Goal: Task Accomplishment & Management: Use online tool/utility

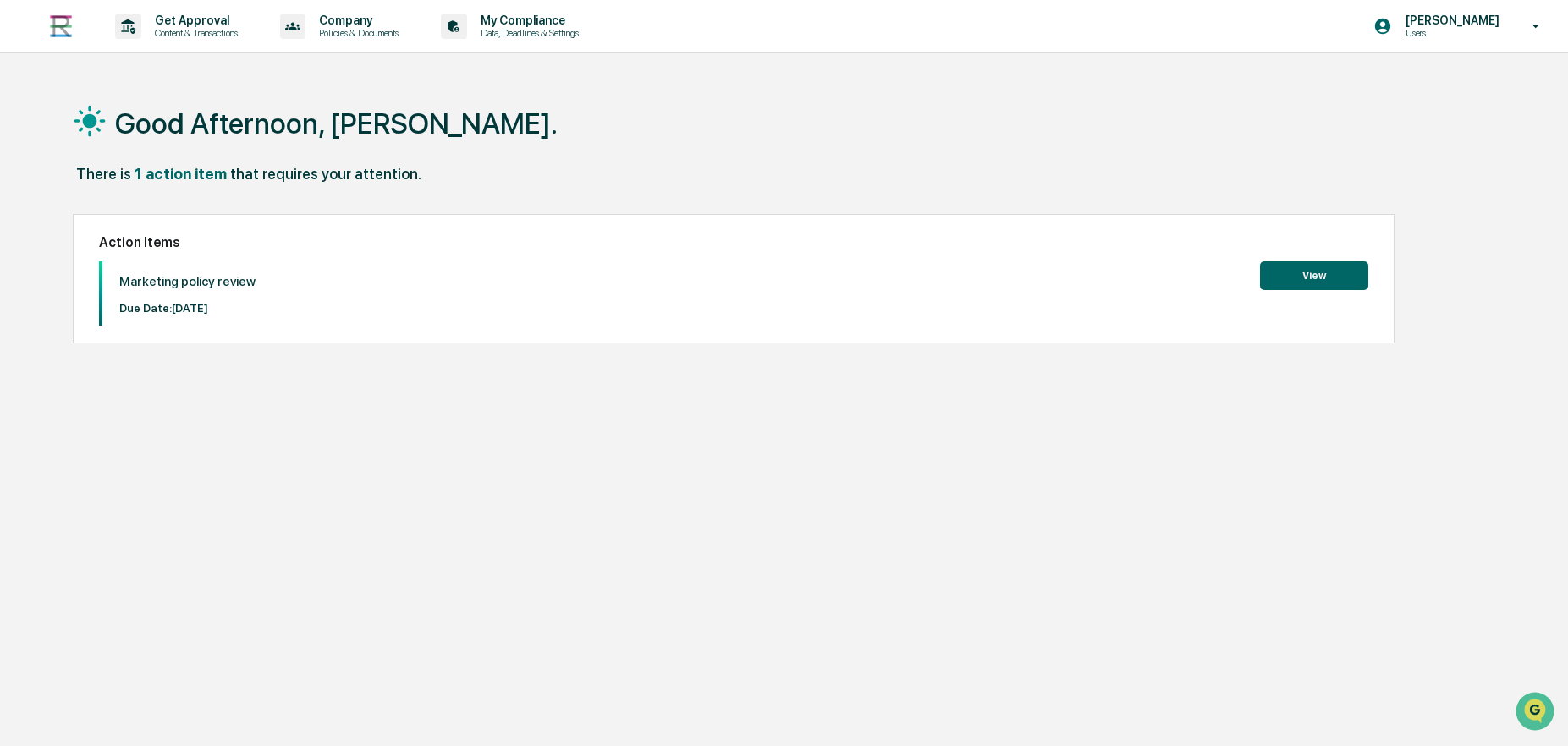
click at [1297, 275] on button "View" at bounding box center [1314, 275] width 108 height 29
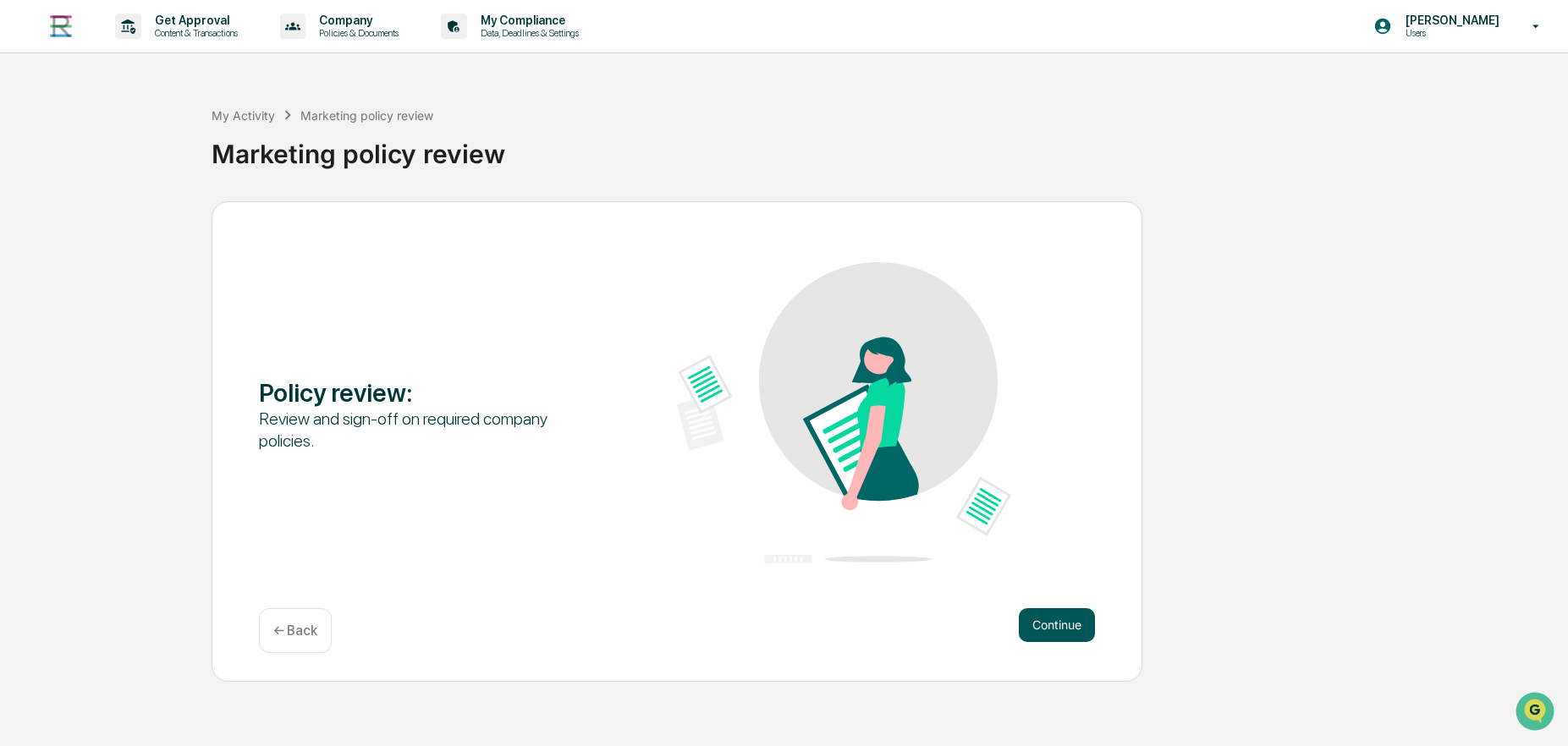
click at [1053, 627] on button "Continue" at bounding box center [1057, 624] width 76 height 34
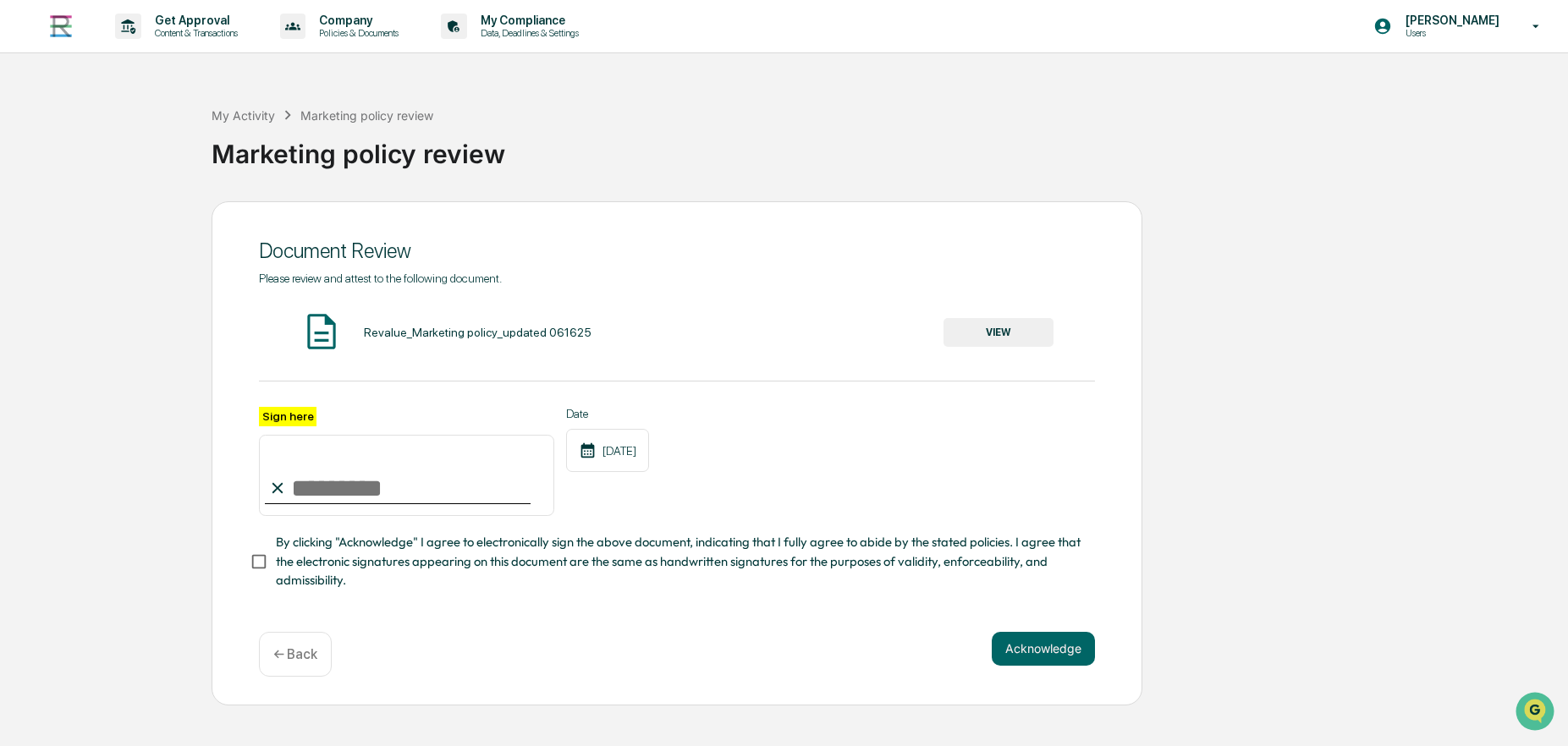
click at [1023, 341] on button "VIEW" at bounding box center [998, 332] width 110 height 29
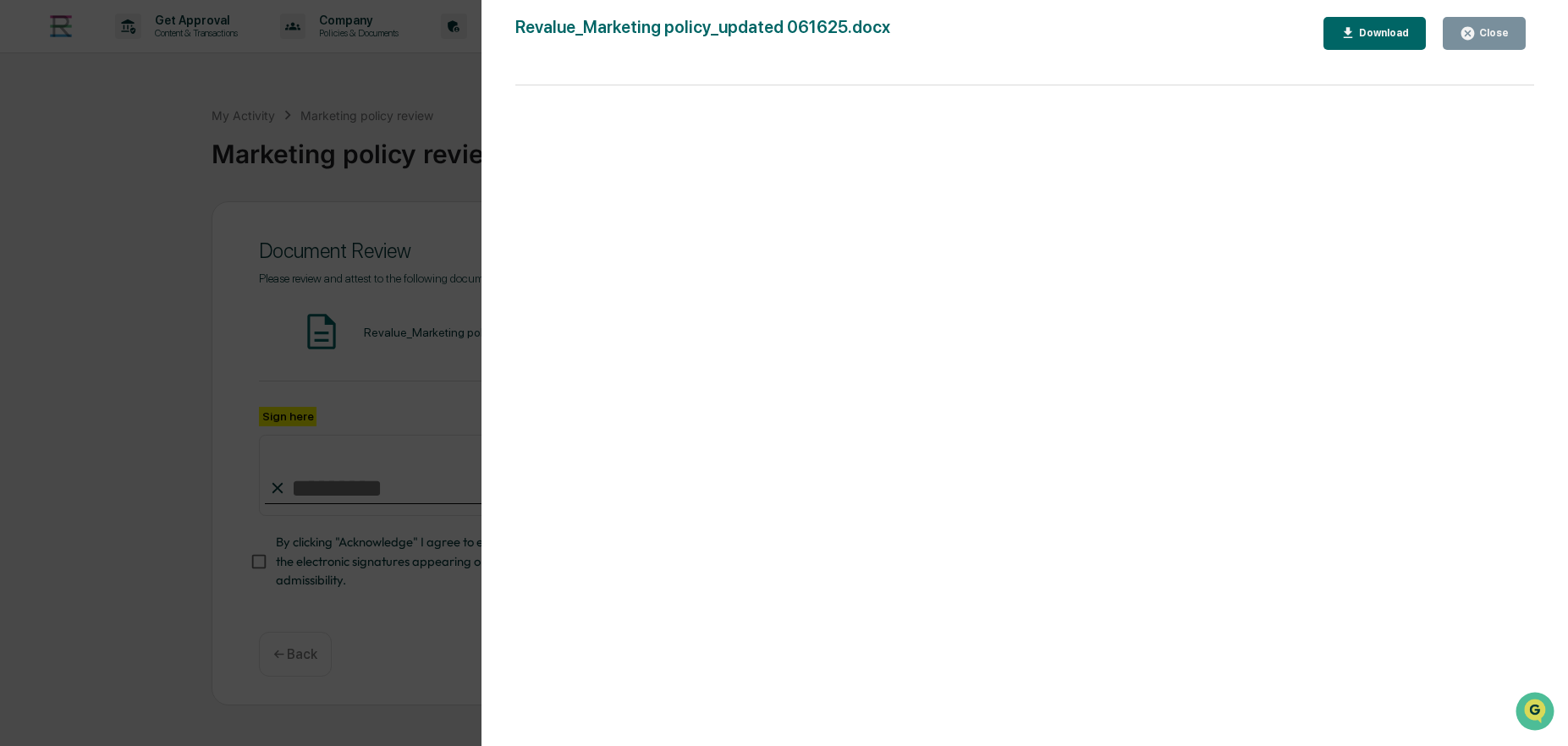
click at [1475, 38] on icon "button" at bounding box center [1468, 33] width 16 height 16
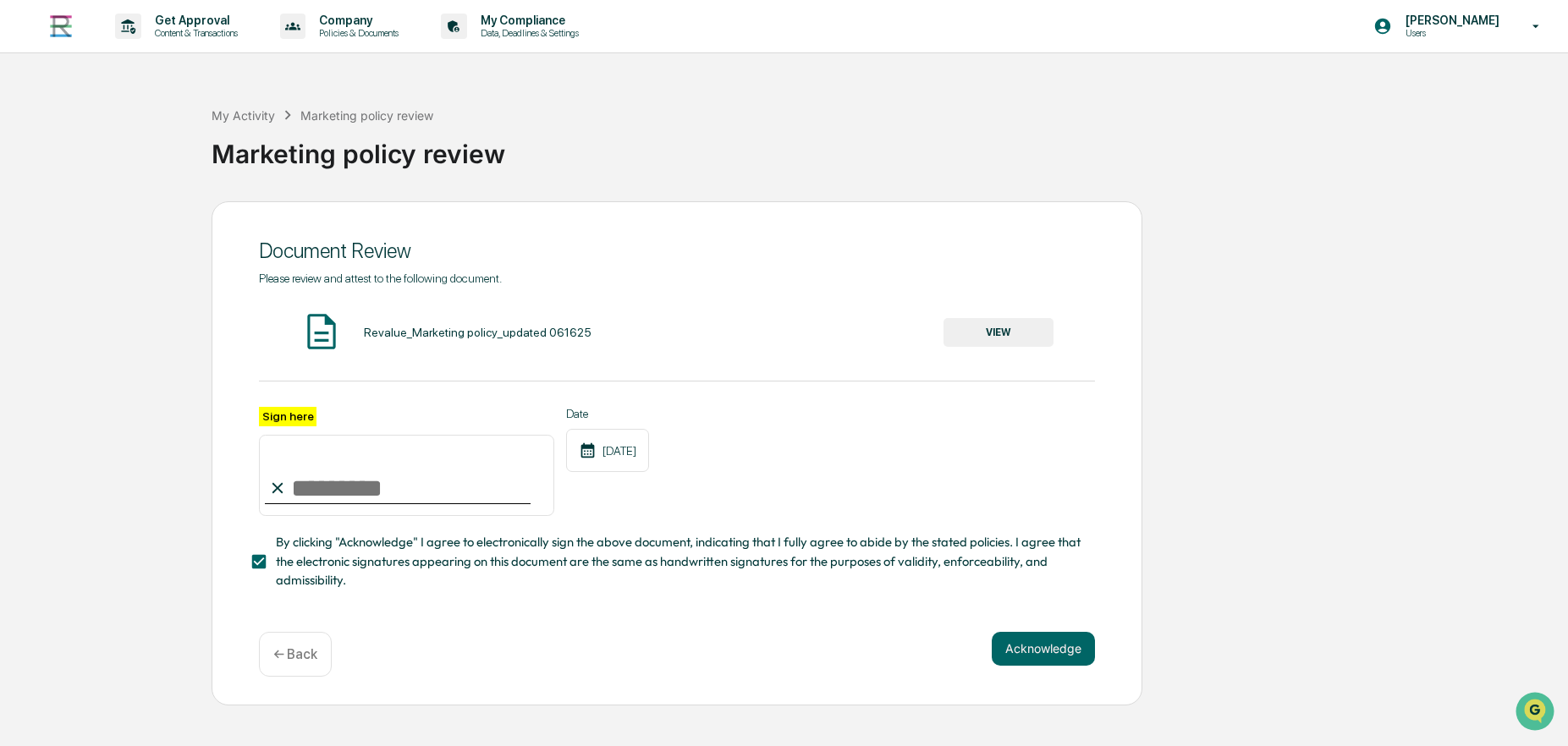
click at [341, 494] on input "Sign here" at bounding box center [406, 475] width 295 height 81
type input "**********"
click at [1023, 652] on button "Acknowledge" at bounding box center [1043, 648] width 103 height 34
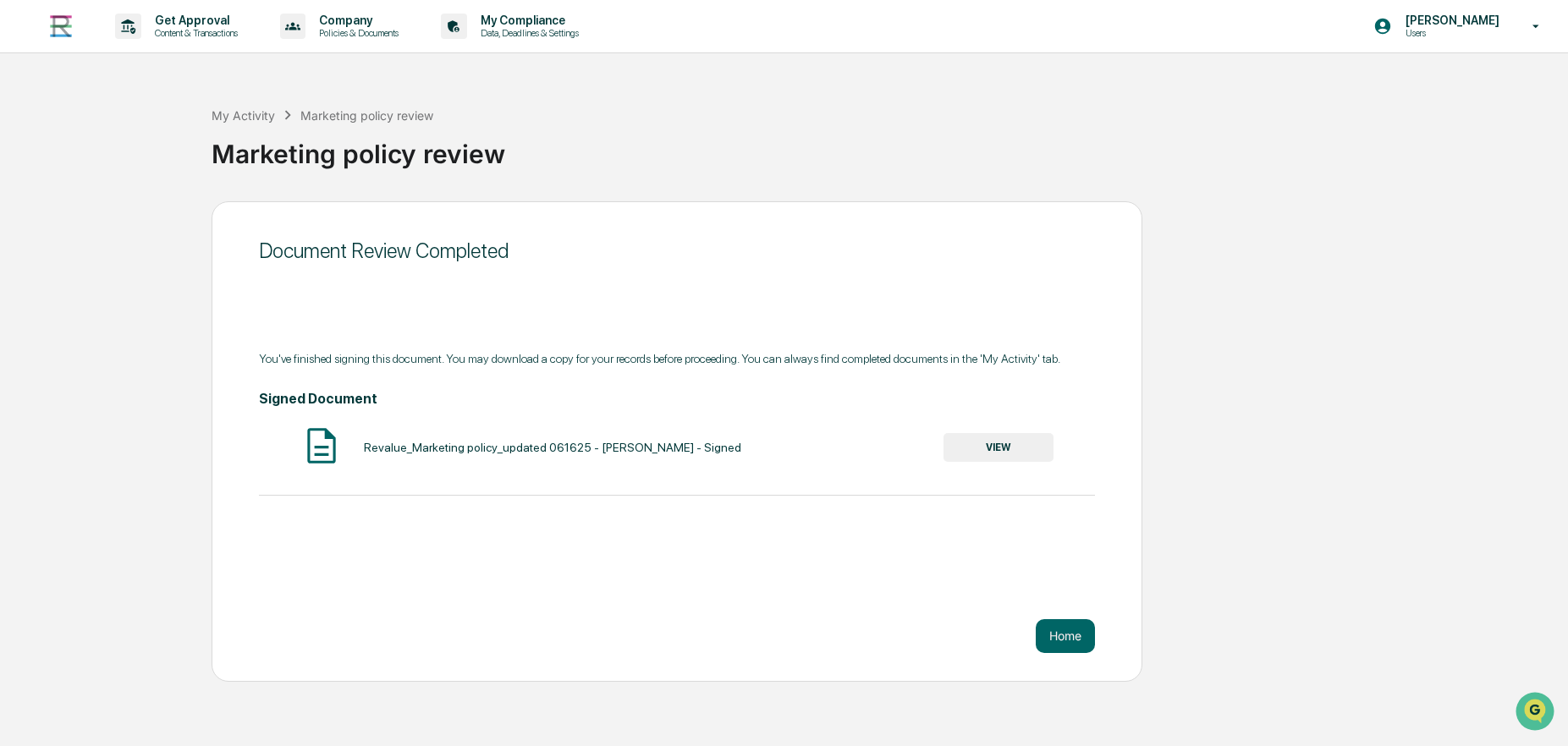
click at [1010, 449] on button "VIEW" at bounding box center [998, 447] width 110 height 29
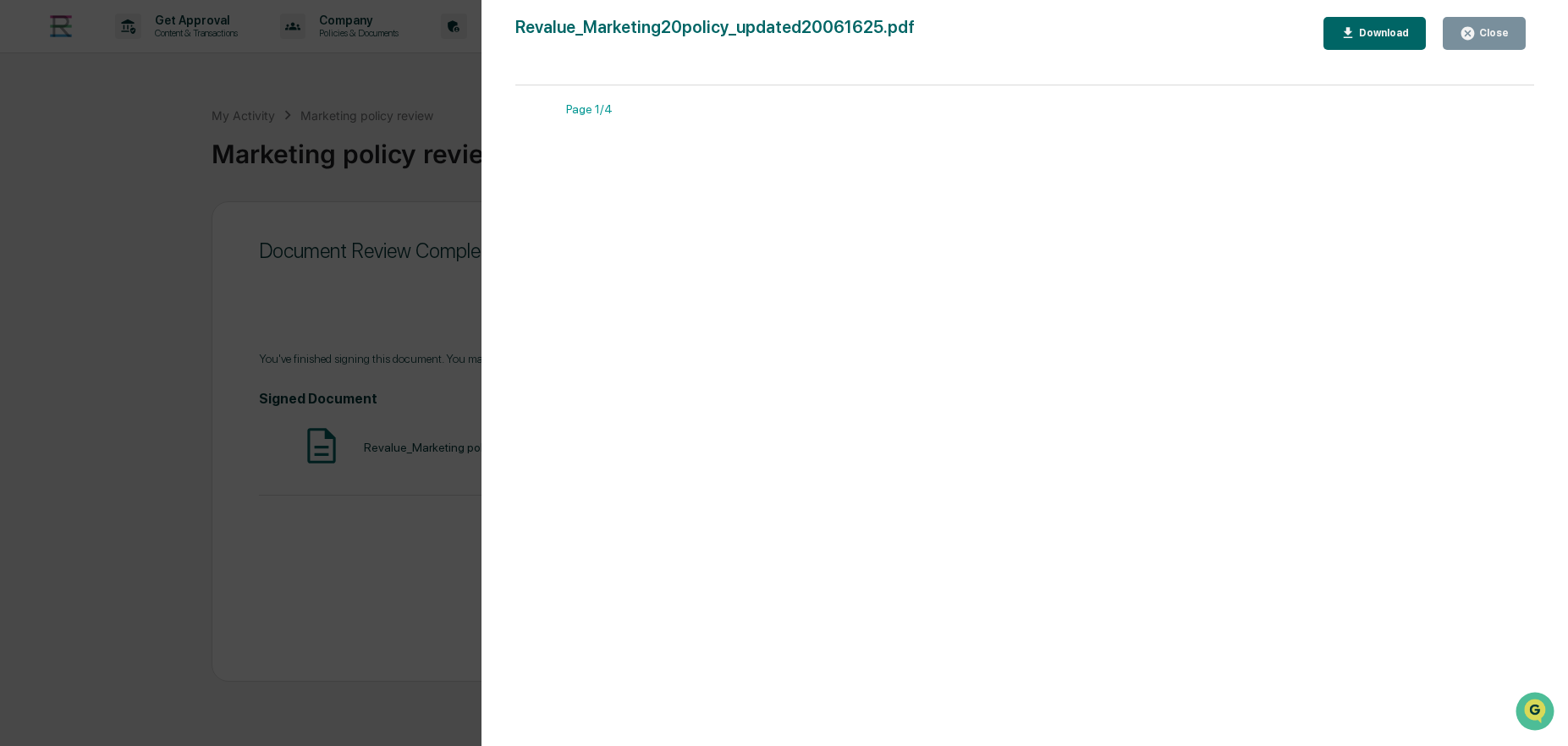
click at [1343, 31] on button "Download" at bounding box center [1374, 34] width 103 height 33
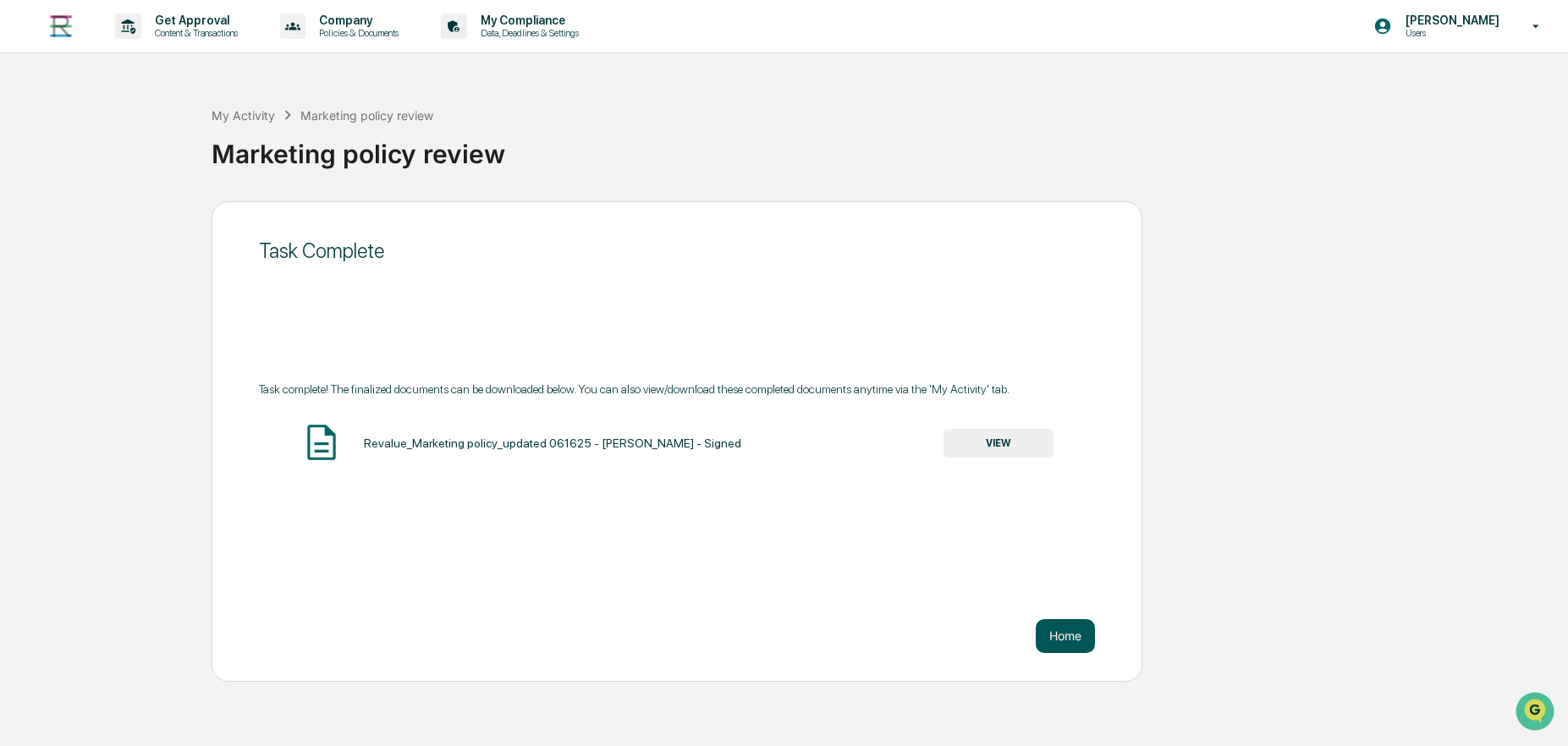
click at [1079, 640] on button "Home" at bounding box center [1065, 635] width 59 height 34
